Goal: Task Accomplishment & Management: Manage account settings

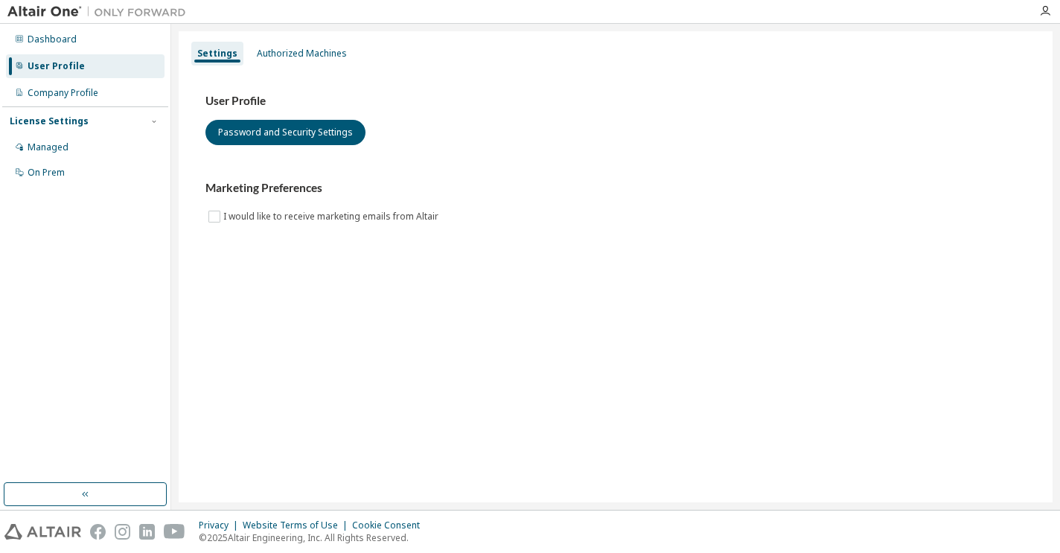
click at [435, 310] on div "Settings Authorized Machines User Profile Password and Security Settings Market…" at bounding box center [616, 266] width 874 height 471
click at [1041, 11] on icon "button" at bounding box center [1045, 11] width 12 height 12
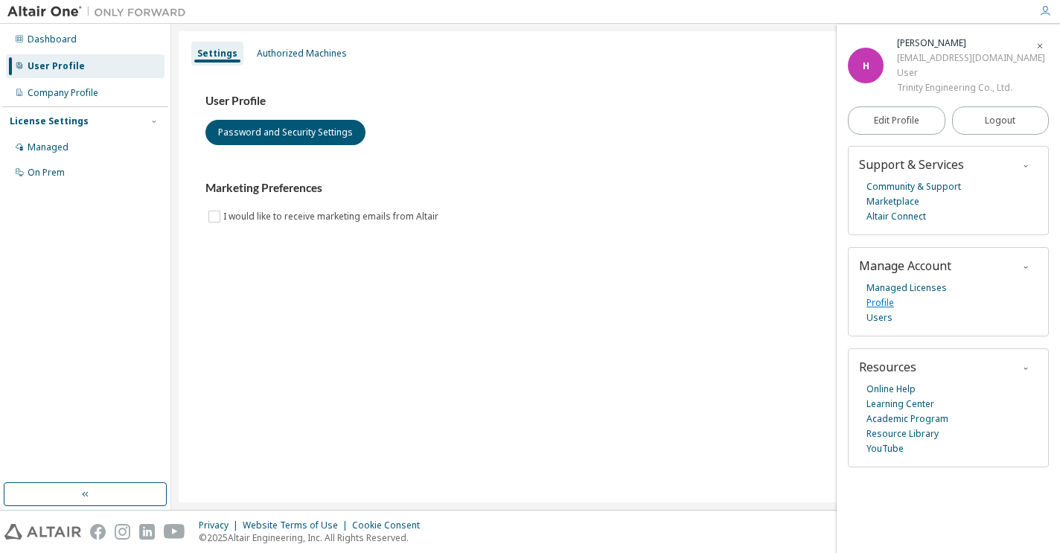
click at [887, 303] on link "Profile" at bounding box center [880, 302] width 28 height 15
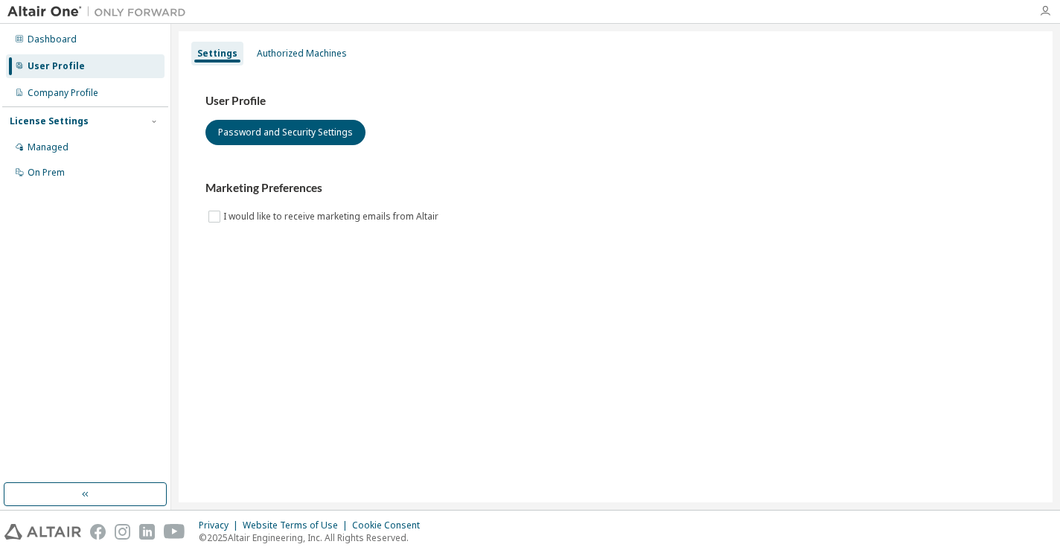
click at [1043, 13] on icon "button" at bounding box center [1045, 11] width 12 height 12
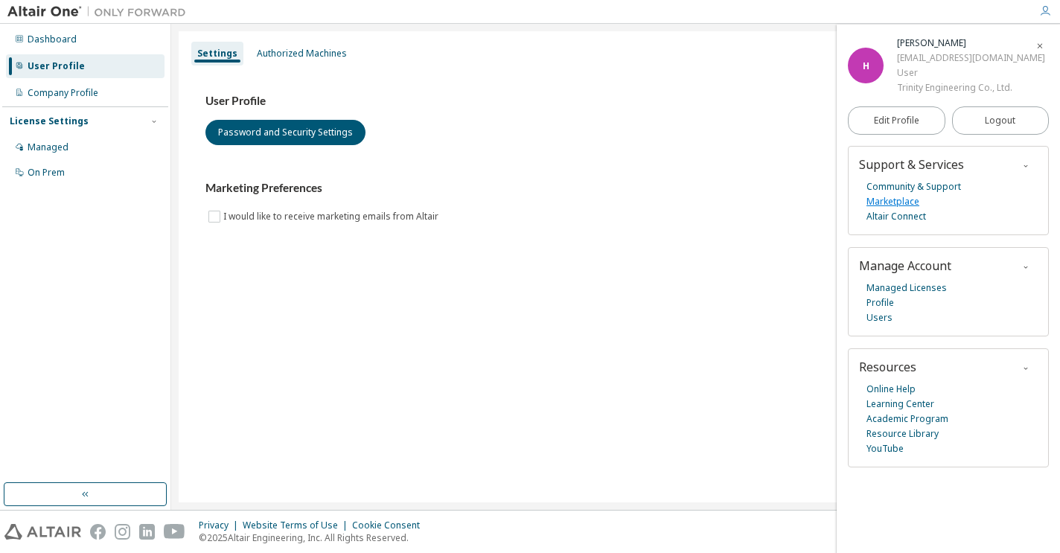
click at [904, 203] on link "Marketplace" at bounding box center [892, 201] width 53 height 15
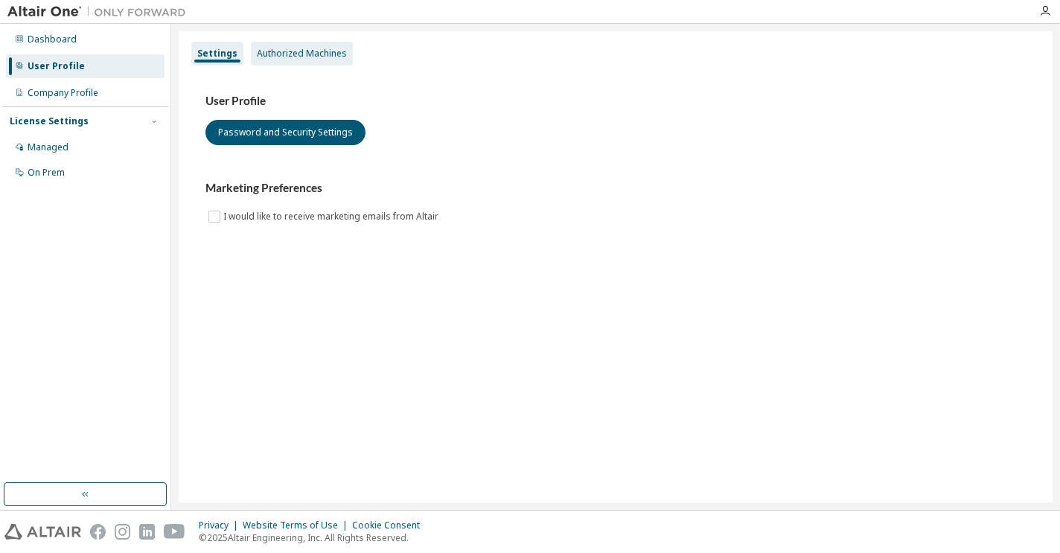
click at [304, 54] on div "Authorized Machines" at bounding box center [302, 54] width 90 height 12
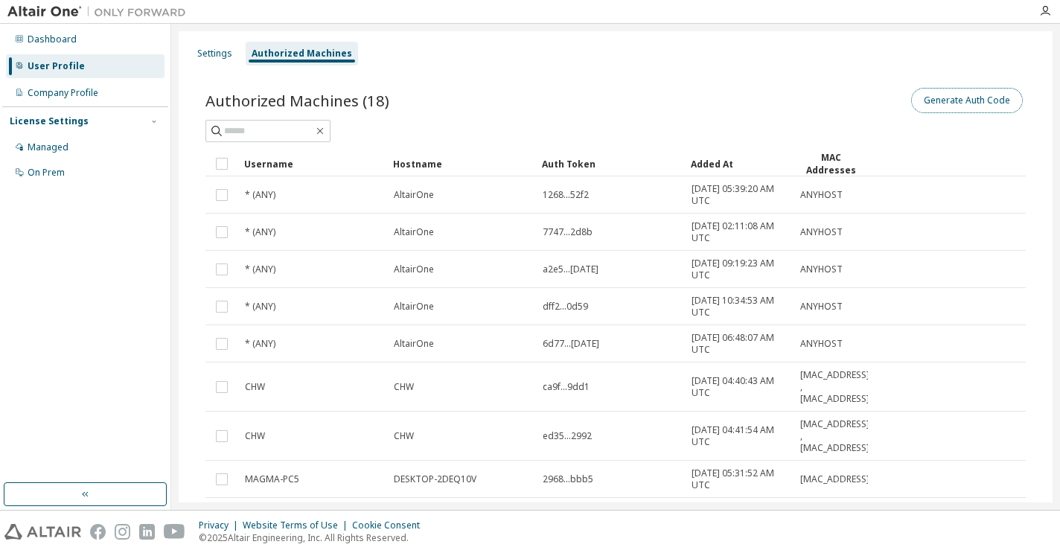
click at [955, 95] on button "Generate Auth Code" at bounding box center [967, 100] width 112 height 25
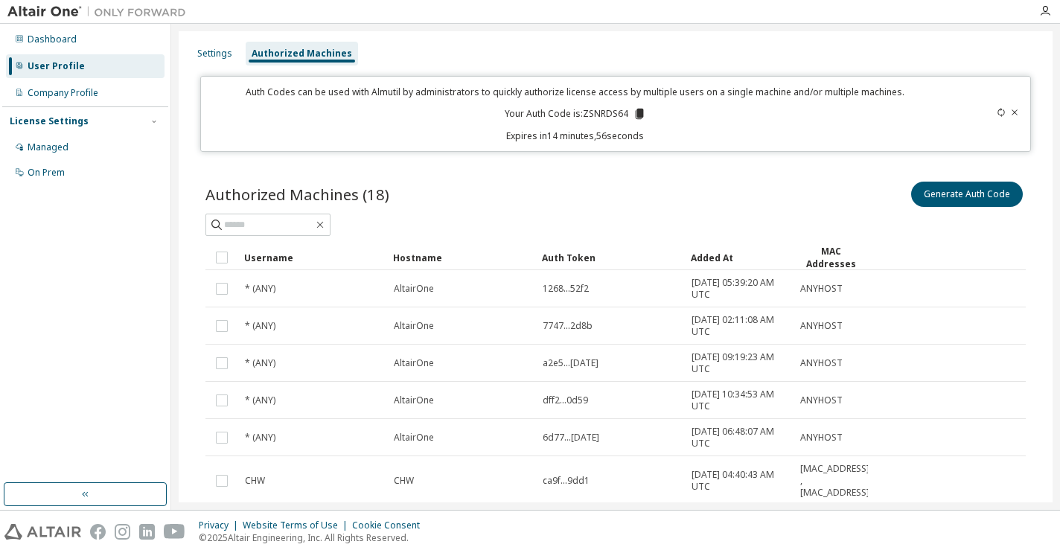
click at [545, 90] on p "Auth Codes can be used with Almutil by administrators to quickly authorize lice…" at bounding box center [575, 92] width 730 height 13
